Goal: Task Accomplishment & Management: Complete application form

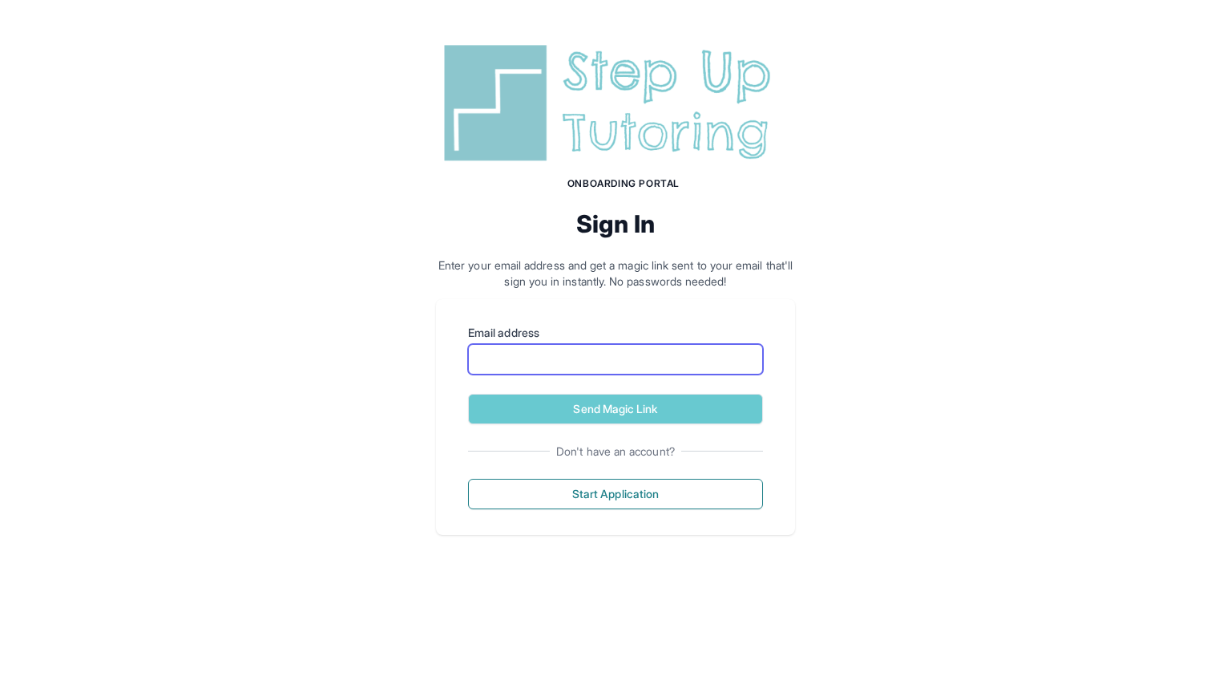
click at [529, 365] on input "Email address" at bounding box center [615, 359] width 295 height 30
click at [456, 406] on div "Email address Send Magic Link Don't have an account? Start Application" at bounding box center [615, 417] width 359 height 236
click at [547, 357] on input "Email address" at bounding box center [615, 359] width 295 height 30
type input "**********"
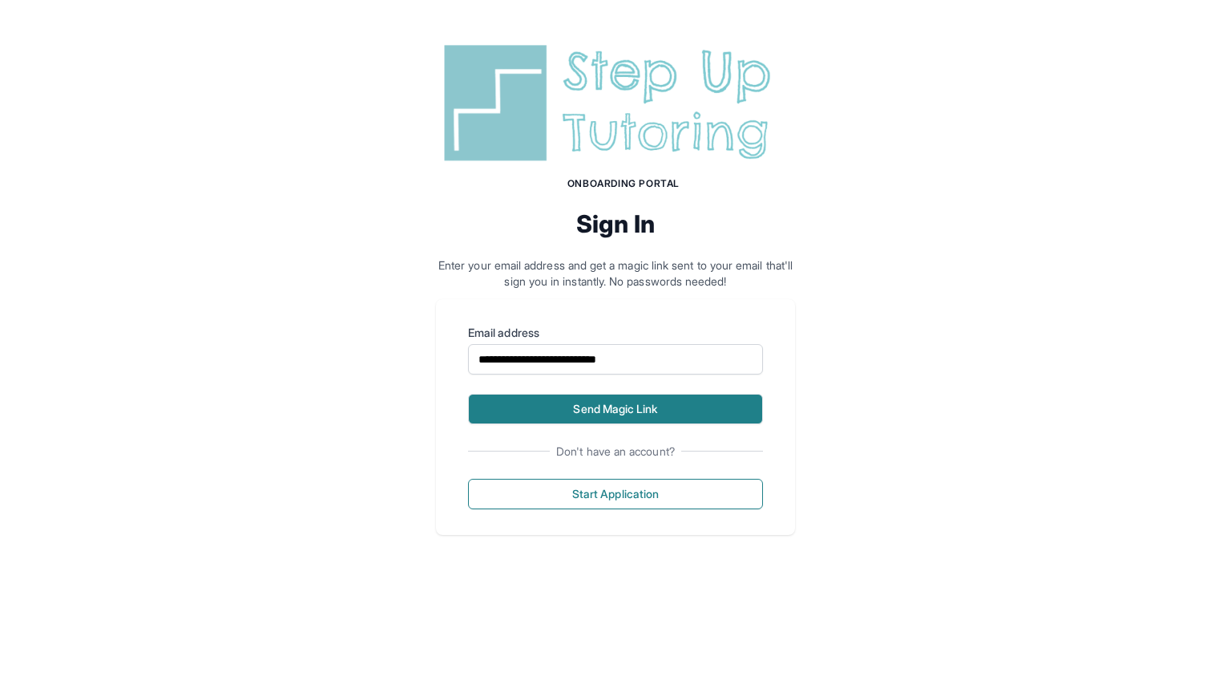
click at [539, 413] on button "Send Magic Link" at bounding box center [615, 409] width 295 height 30
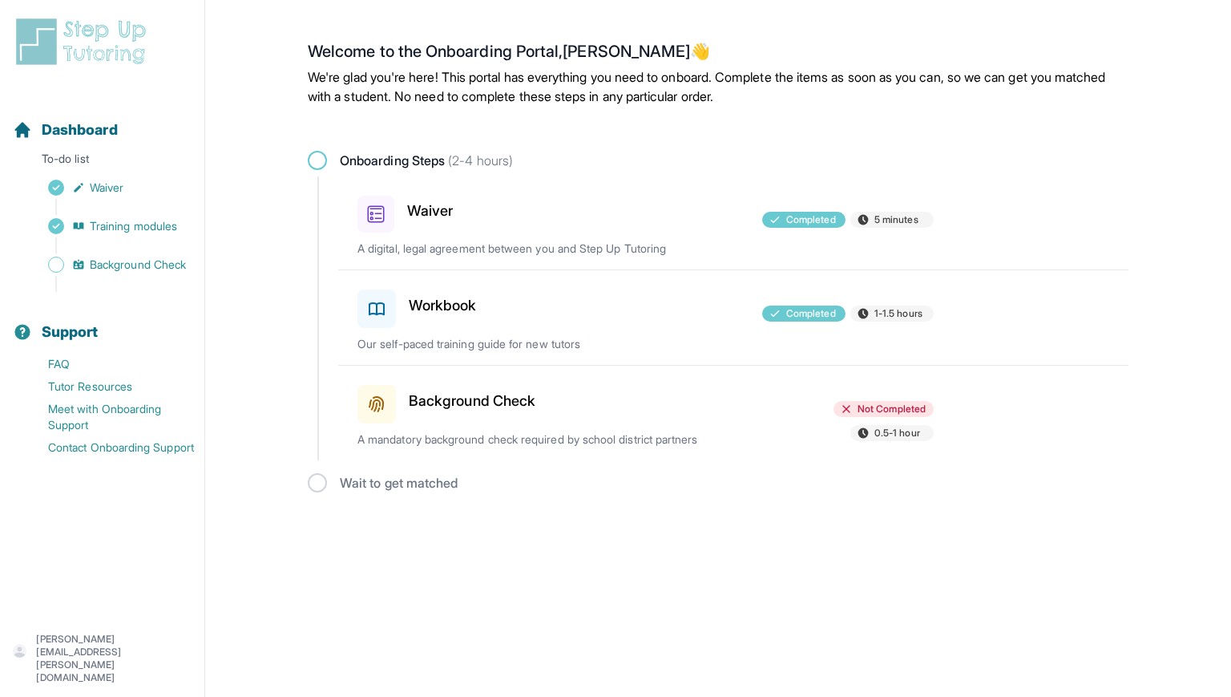
click at [460, 302] on h3 "Workbook" at bounding box center [443, 305] width 68 height 22
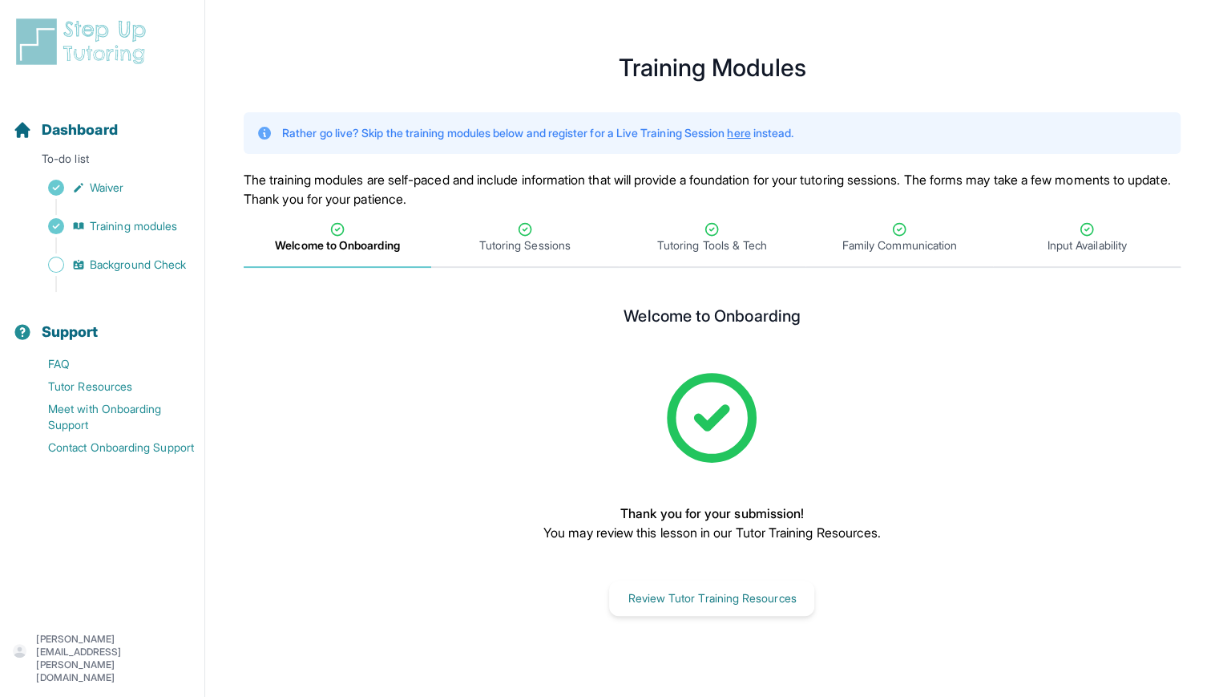
scroll to position [19, 0]
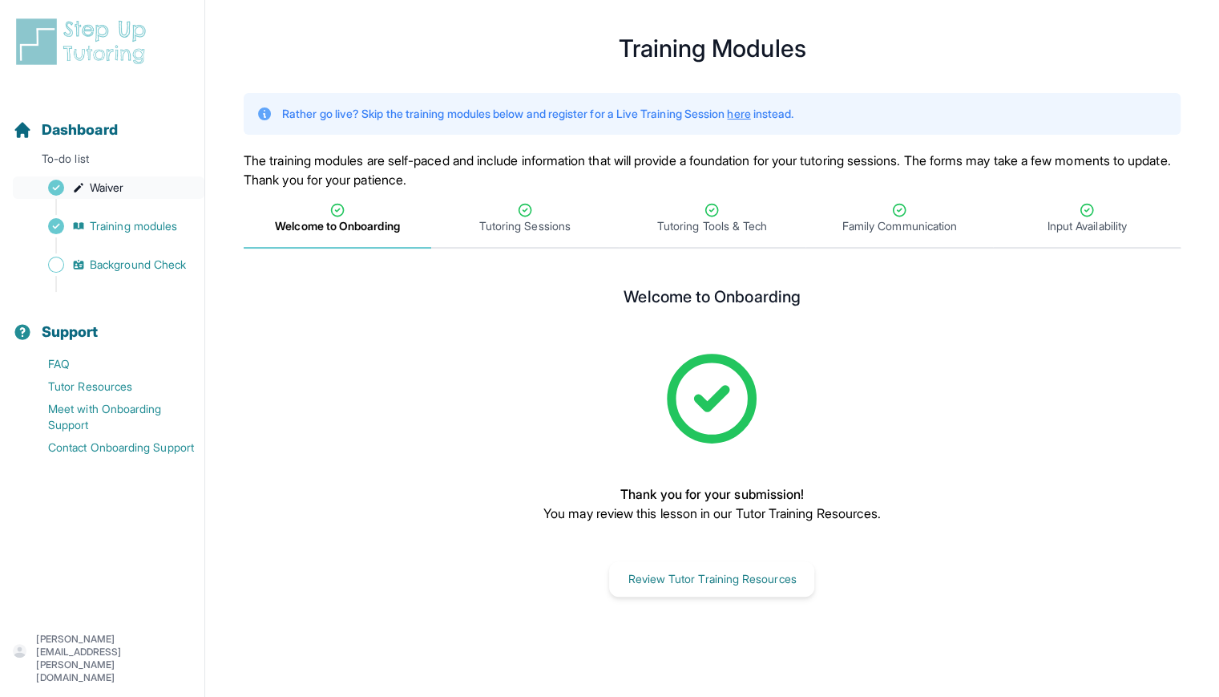
click at [107, 179] on link "Waiver" at bounding box center [109, 187] width 192 height 22
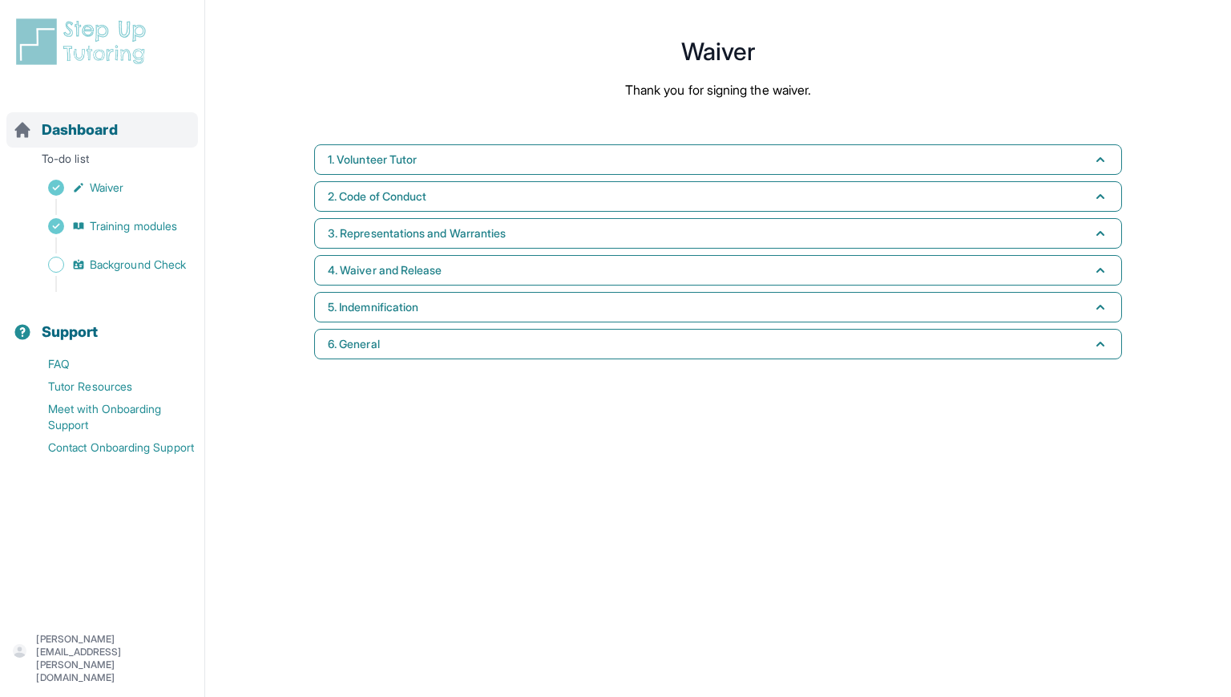
click at [104, 143] on div "Dashboard" at bounding box center [102, 129] width 192 height 35
